Goal: Transaction & Acquisition: Subscribe to service/newsletter

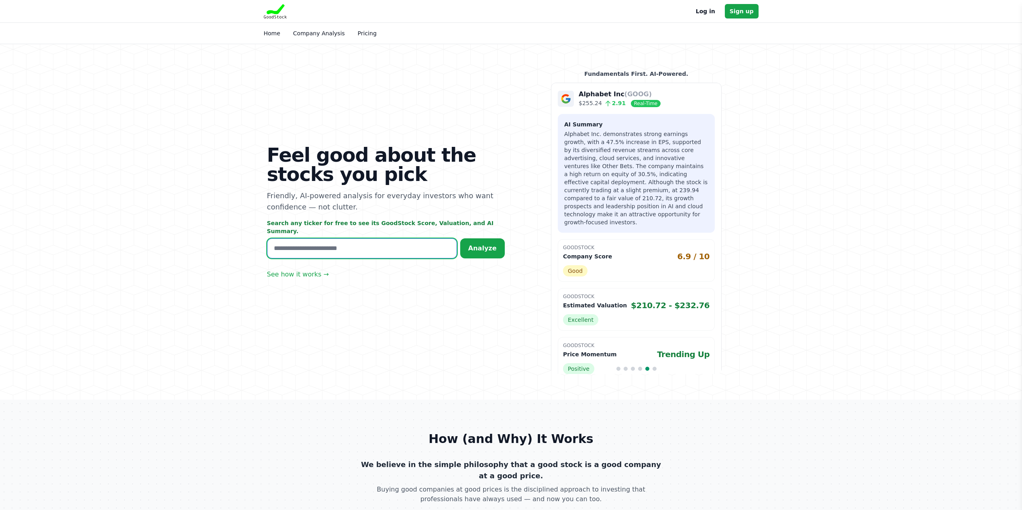
click at [404, 244] on input "text" at bounding box center [362, 248] width 190 height 20
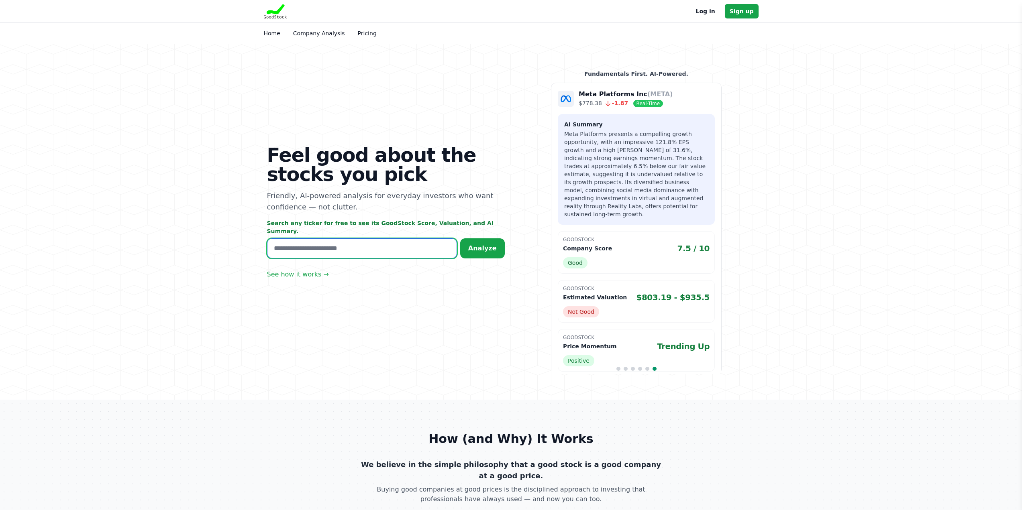
type input "**"
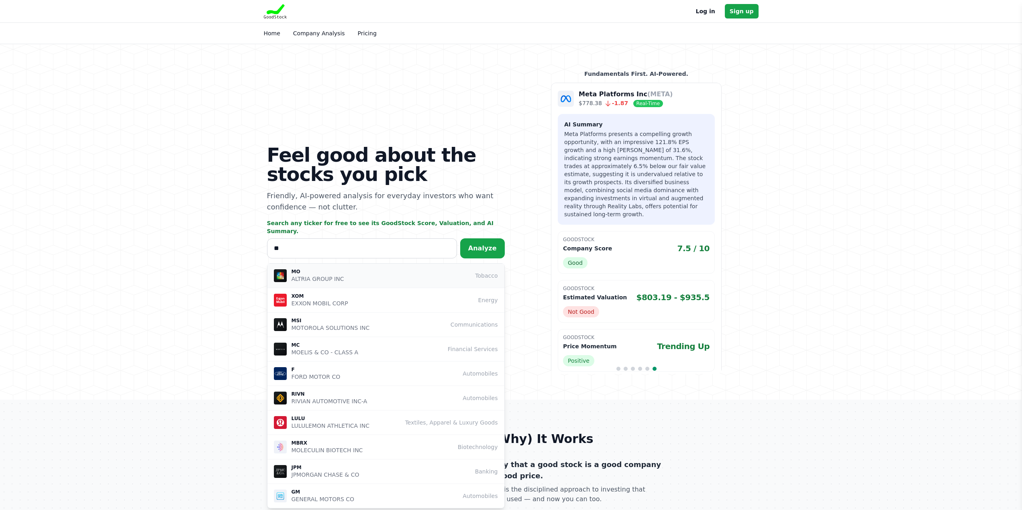
click at [317, 276] on p "ALTRIA GROUP INC" at bounding box center [317, 279] width 53 height 8
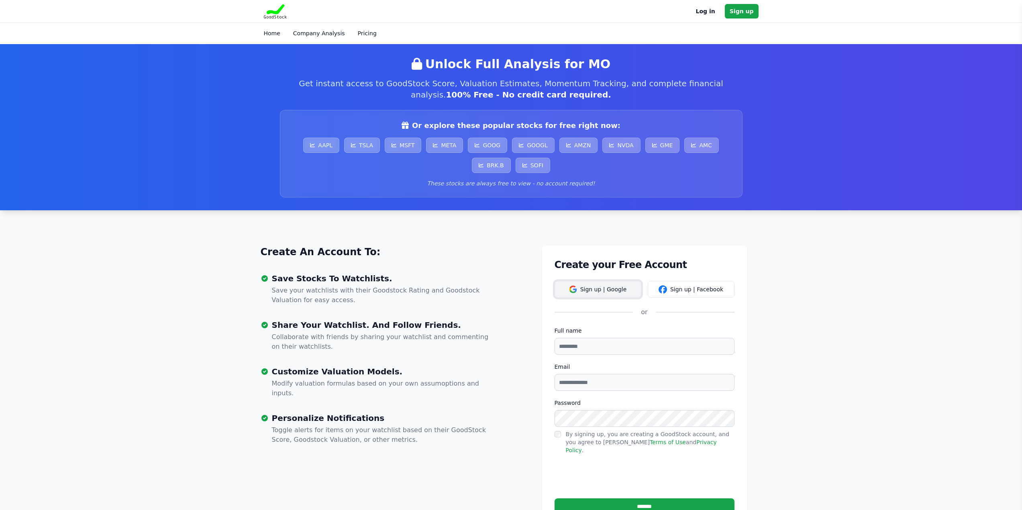
click at [619, 288] on button "Sign up | Google" at bounding box center [597, 289] width 87 height 17
